Goal: Find contact information: Find contact information

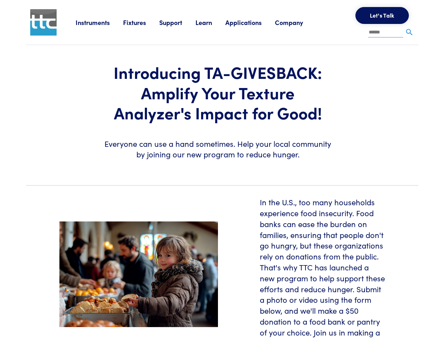
click at [222, 169] on section "Introducing TA-GIVESBACK: Amplify Your Texture Analyzer's Impact for Good! Ever…" at bounding box center [222, 112] width 401 height 134
click at [100, 22] on link "Instruments" at bounding box center [99, 22] width 47 height 9
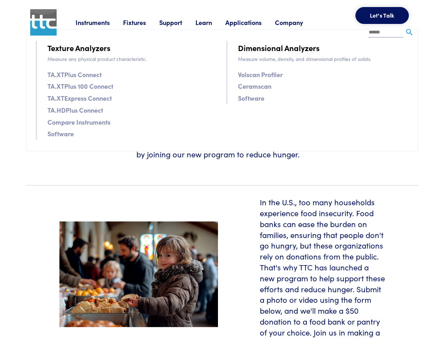
click at [142, 22] on link "Fixtures" at bounding box center [141, 22] width 36 height 9
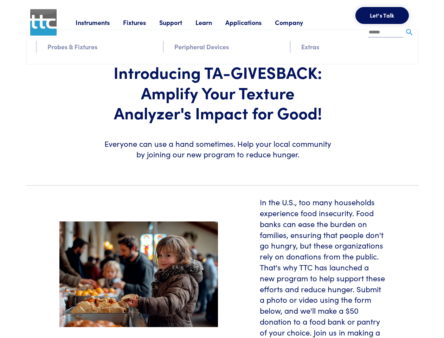
click at [179, 22] on link "Support" at bounding box center [177, 22] width 36 height 9
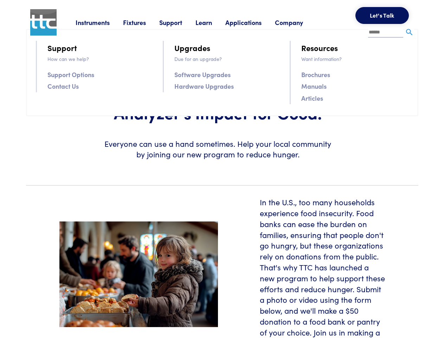
click at [212, 22] on link "Learn" at bounding box center [211, 22] width 30 height 9
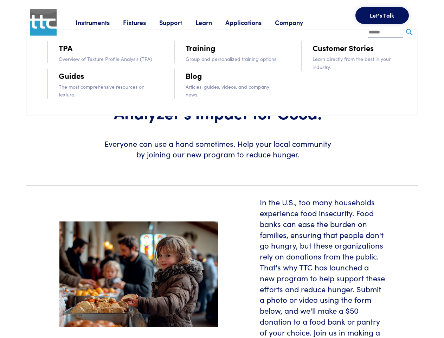
click at [253, 22] on link "Applications" at bounding box center [250, 22] width 50 height 9
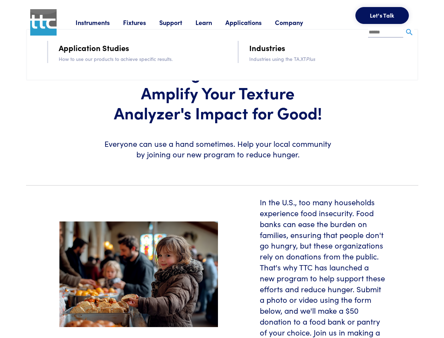
click at [298, 22] on link "Company" at bounding box center [295, 22] width 41 height 9
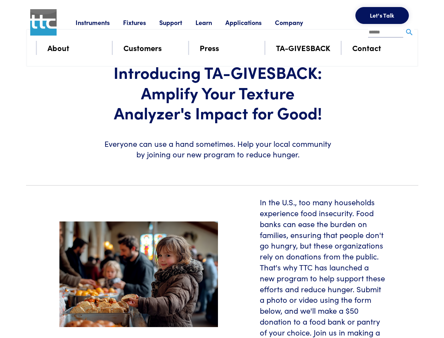
click at [382, 15] on button "Let's Talk" at bounding box center [382, 15] width 53 height 17
click at [0, 0] on div "**********" at bounding box center [0, 0] width 0 height 0
